Goal: Task Accomplishment & Management: Manage account settings

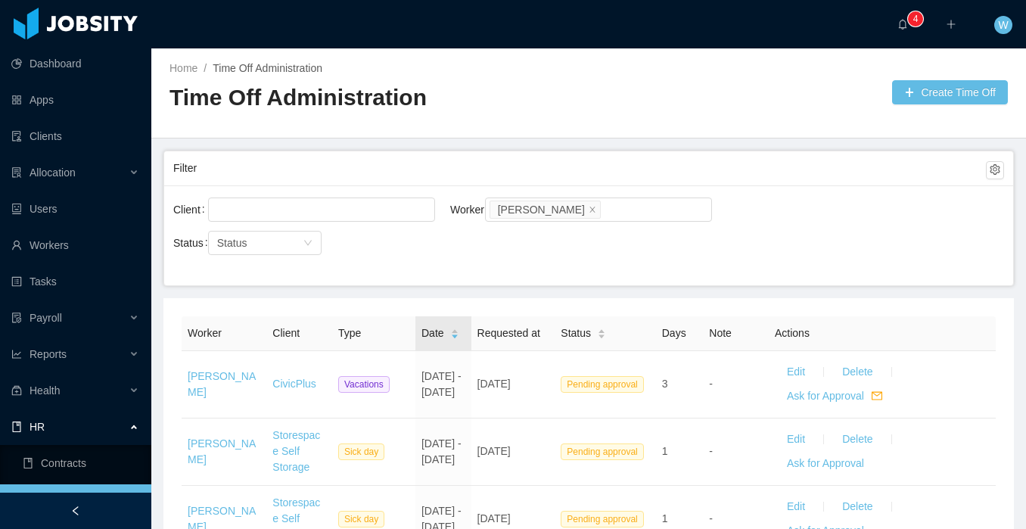
scroll to position [53, 0]
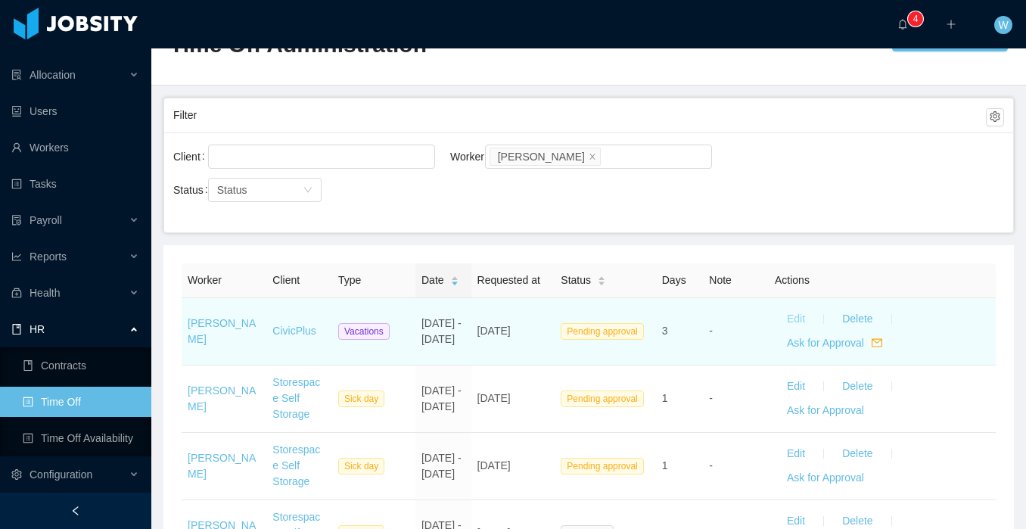
click at [796, 321] on button "Edit" at bounding box center [796, 319] width 42 height 24
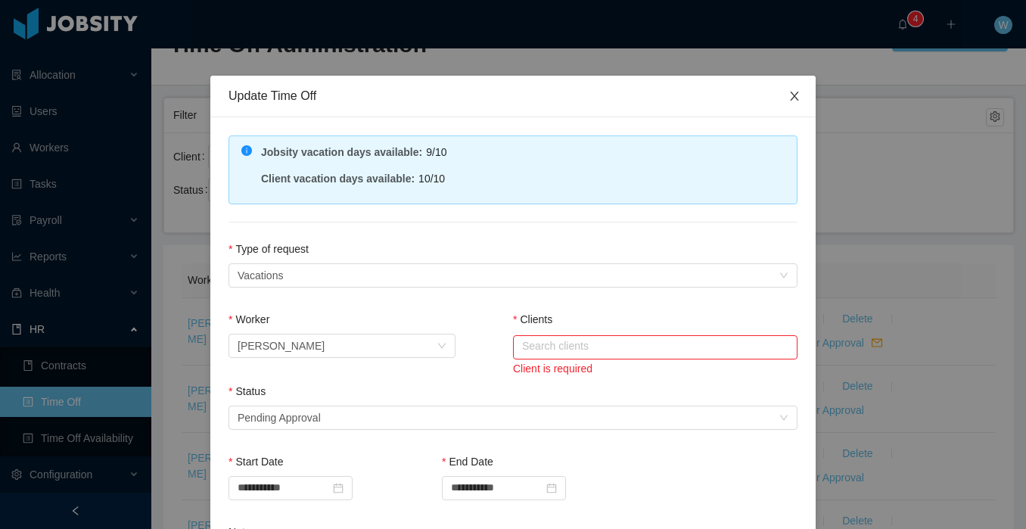
click at [794, 99] on icon "icon: close" at bounding box center [794, 96] width 12 height 12
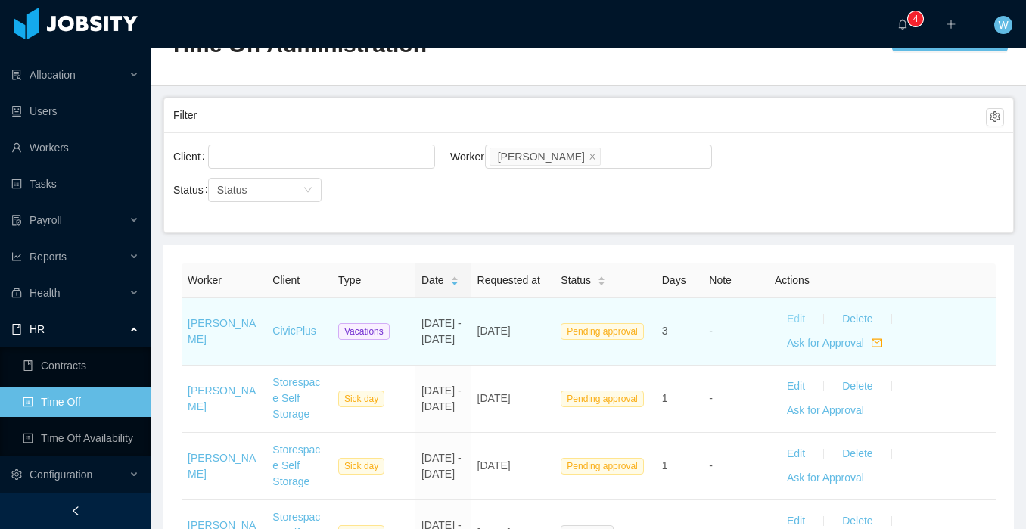
click at [789, 321] on button "Edit" at bounding box center [796, 319] width 42 height 24
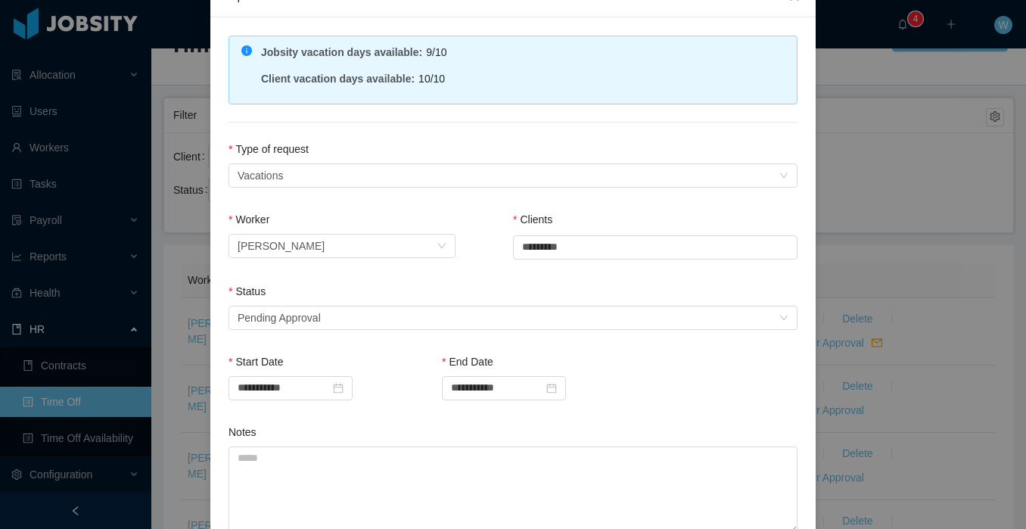
scroll to position [126, 0]
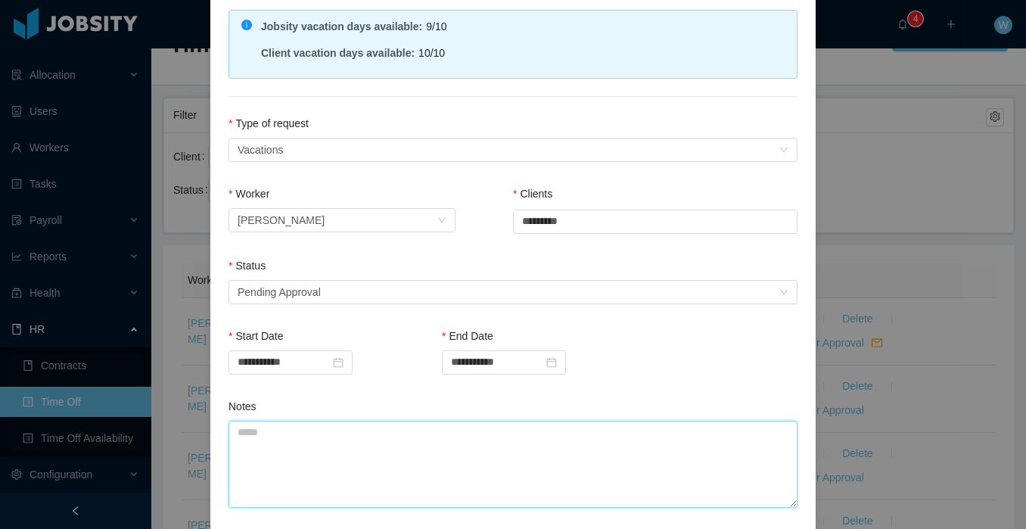
click at [440, 450] on textarea "Notes" at bounding box center [512, 464] width 569 height 87
click at [394, 300] on div "Select status Pending Approval" at bounding box center [508, 292] width 541 height 23
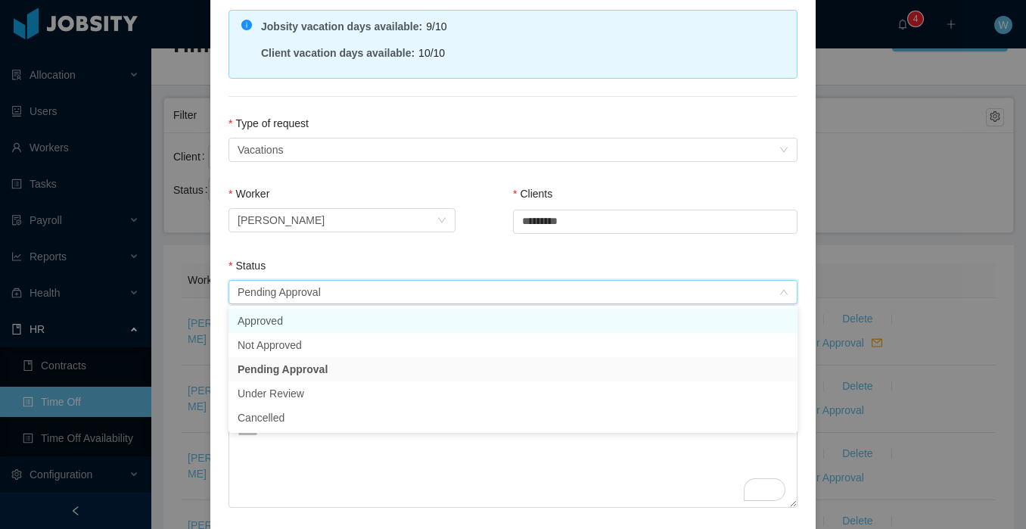
click at [374, 328] on li "Approved" at bounding box center [512, 321] width 569 height 24
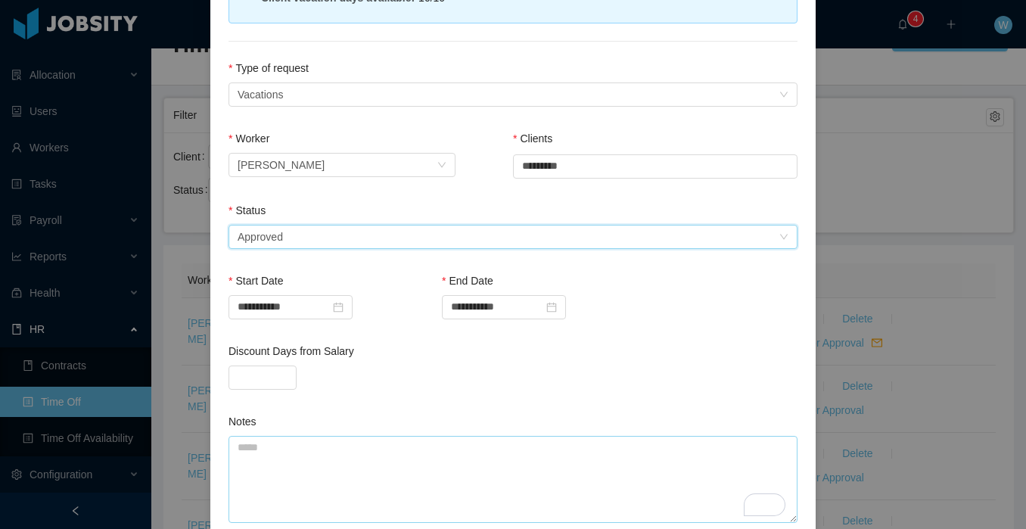
scroll to position [188, 0]
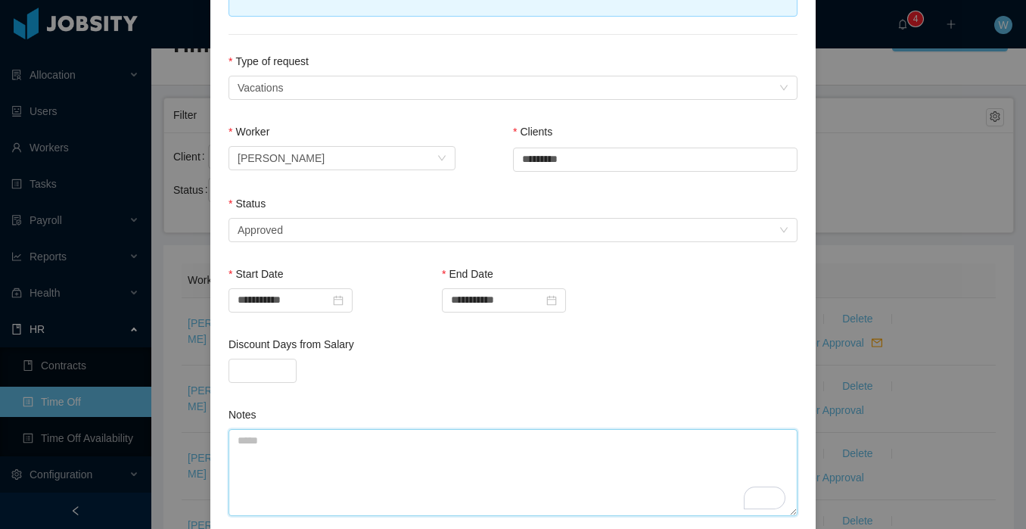
click at [374, 480] on textarea "Notes" at bounding box center [512, 472] width 569 height 87
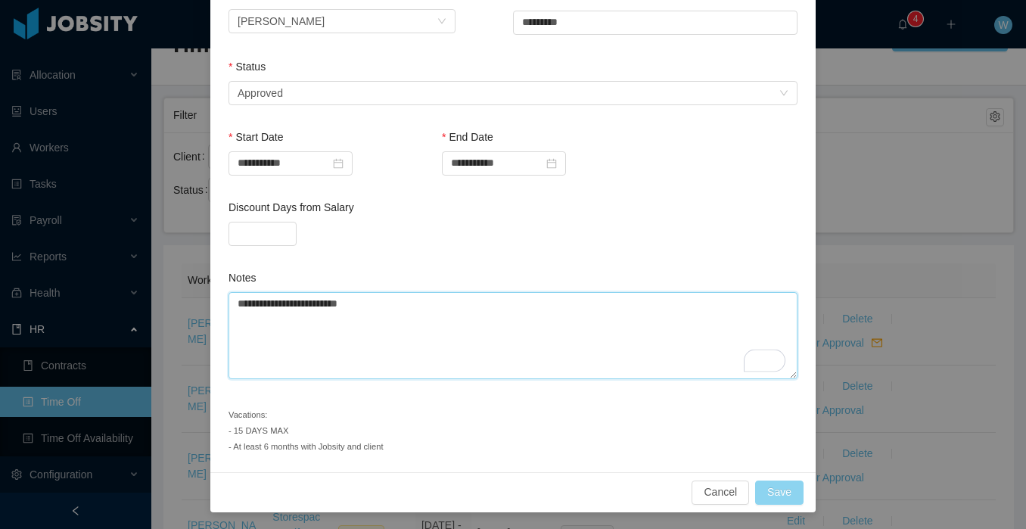
type textarea "**********"
drag, startPoint x: 776, startPoint y: 490, endPoint x: 803, endPoint y: 498, distance: 28.3
click at [806, 497] on div "Cancel Save" at bounding box center [512, 492] width 605 height 40
click at [794, 496] on button "Save" at bounding box center [779, 492] width 48 height 24
